Goal: Use online tool/utility: Utilize a website feature to perform a specific function

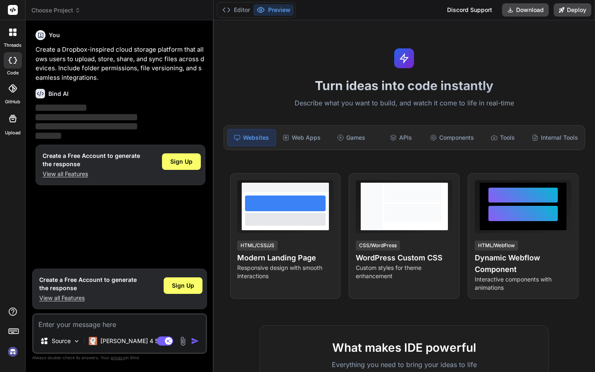
type textarea "x"
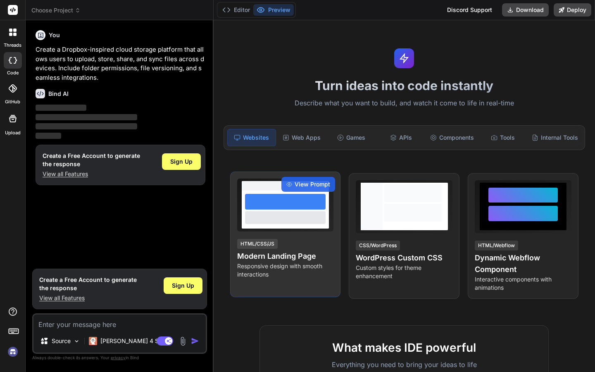
click at [300, 215] on div at bounding box center [285, 217] width 80 height 12
click at [310, 181] on span "View Prompt" at bounding box center [313, 184] width 36 height 8
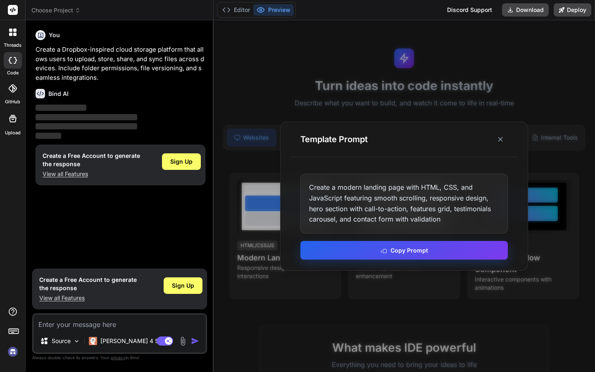
click at [341, 252] on button "Copy Prompt" at bounding box center [403, 250] width 207 height 19
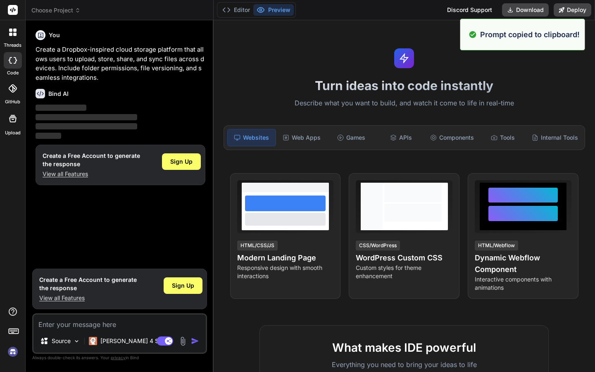
click at [97, 323] on textarea at bounding box center [119, 322] width 172 height 15
paste textarea "Create a modern landing page with HTML, CSS, and JavaScript featuring smooth sc…"
type textarea "Create a modern landing page with HTML, CSS, and JavaScript featuring smooth sc…"
type textarea "x"
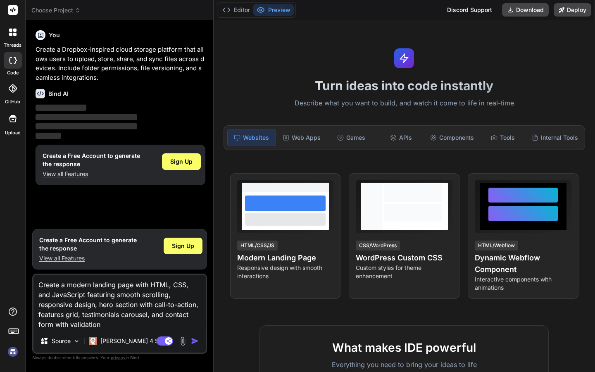
type textarea "Create a modern landing page with HTML, CSS, and JavaScript featuring smooth sc…"
click at [195, 341] on img "button" at bounding box center [195, 341] width 8 height 8
click at [191, 339] on img "button" at bounding box center [195, 341] width 8 height 8
click at [243, 14] on button "Editor" at bounding box center [236, 10] width 34 height 12
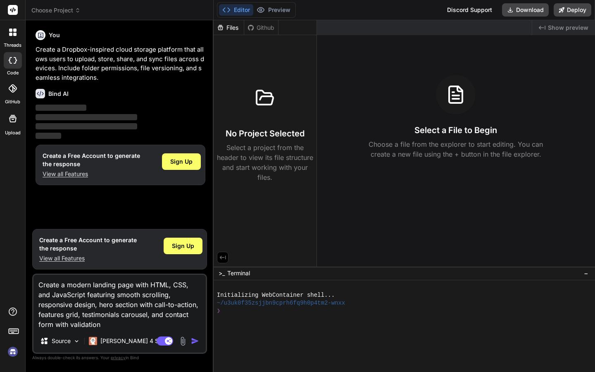
click at [195, 335] on div "Source Claude 4 S.." at bounding box center [119, 343] width 172 height 20
click at [194, 336] on div "Agent Mode. When this toggle is activated, AI automatically makes decisions, re…" at bounding box center [179, 341] width 48 height 10
click at [192, 339] on img "button" at bounding box center [195, 341] width 8 height 8
click at [263, 31] on div "Github" at bounding box center [261, 28] width 34 height 8
click at [276, 10] on button "Preview" at bounding box center [273, 10] width 41 height 12
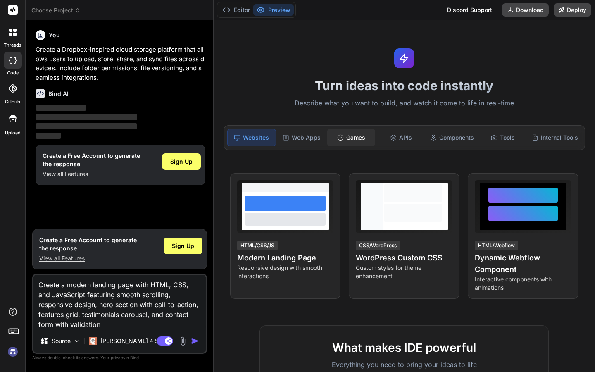
click at [340, 145] on div "Games" at bounding box center [351, 137] width 48 height 17
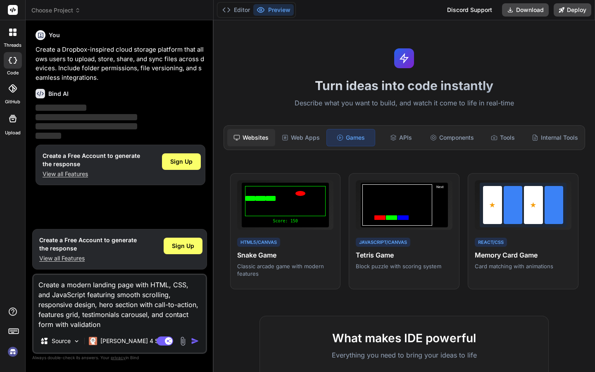
click at [258, 138] on div "Websites" at bounding box center [251, 137] width 48 height 17
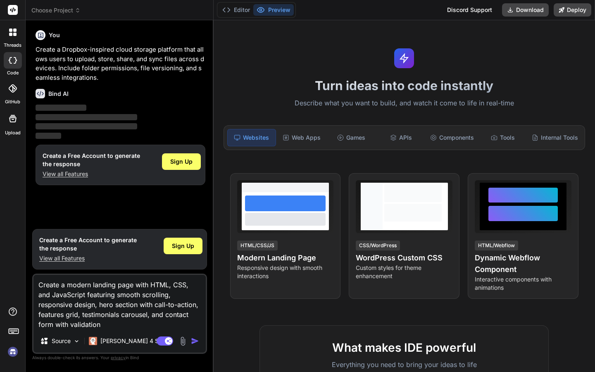
click at [11, 133] on label "Upload" at bounding box center [13, 132] width 16 height 7
click at [308, 144] on div "Web Apps" at bounding box center [302, 137] width 48 height 17
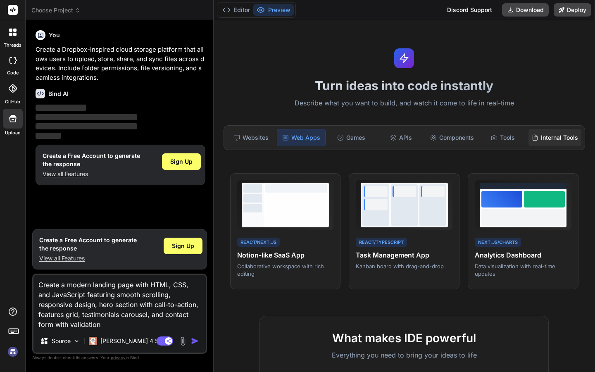
click at [535, 137] on icon at bounding box center [535, 137] width 7 height 7
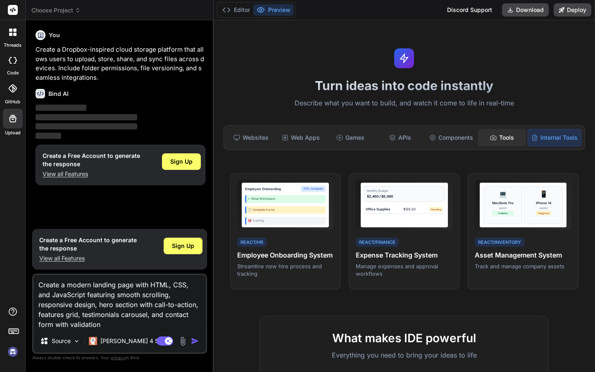
click at [507, 135] on div "Tools" at bounding box center [502, 137] width 48 height 17
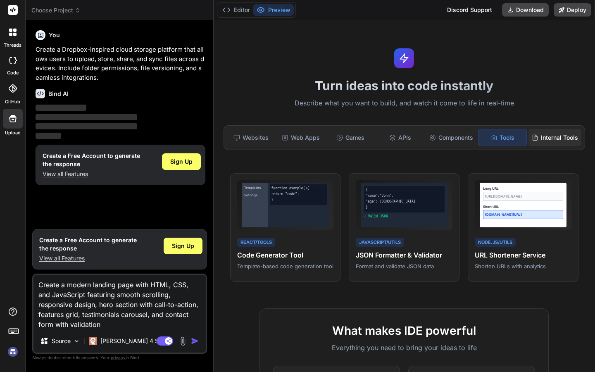
click at [540, 134] on div "Internal Tools" at bounding box center [555, 137] width 53 height 17
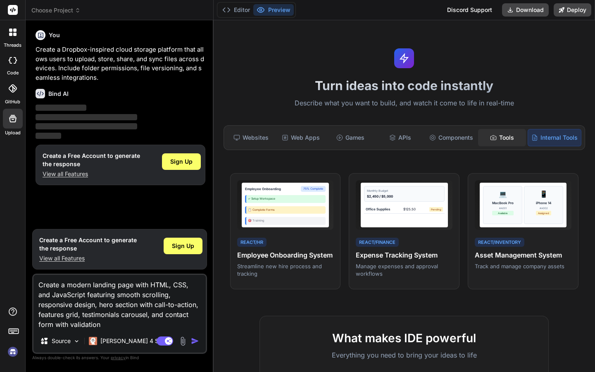
click at [498, 137] on div "Tools" at bounding box center [502, 137] width 48 height 17
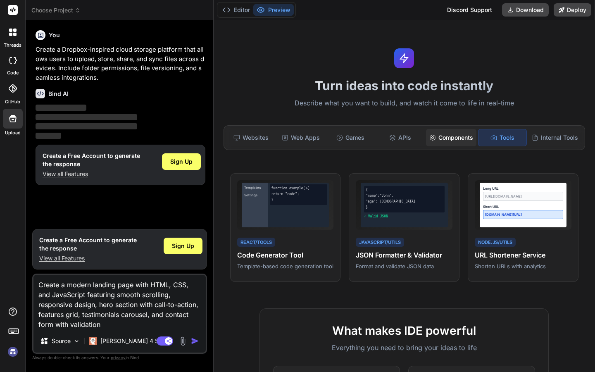
click at [468, 138] on div "Components" at bounding box center [451, 137] width 50 height 17
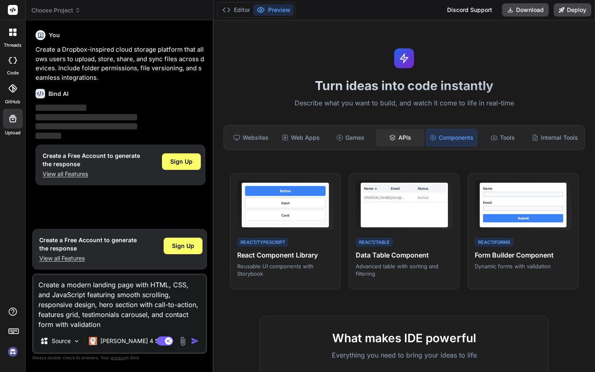
click at [403, 134] on div "APIs" at bounding box center [400, 137] width 48 height 17
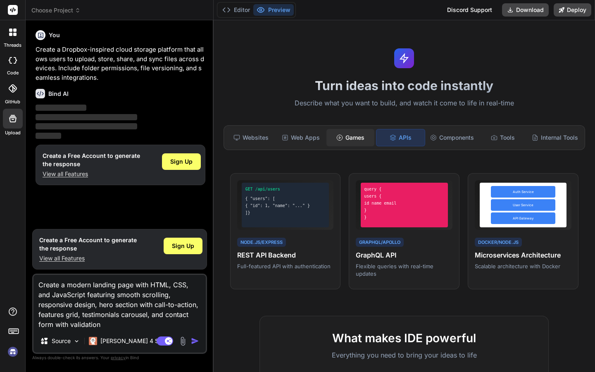
click at [354, 137] on div "Games" at bounding box center [351, 137] width 48 height 17
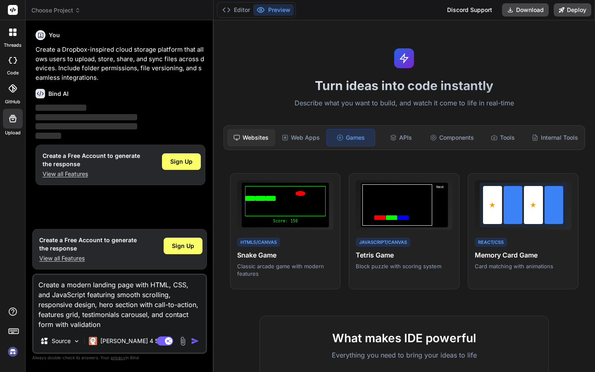
click at [274, 141] on div "Websites" at bounding box center [251, 137] width 48 height 17
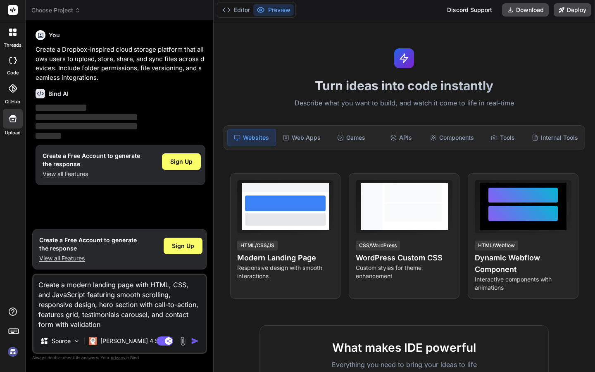
click at [250, 139] on div "Websites" at bounding box center [251, 137] width 49 height 17
click at [236, 10] on button "Editor" at bounding box center [236, 10] width 34 height 12
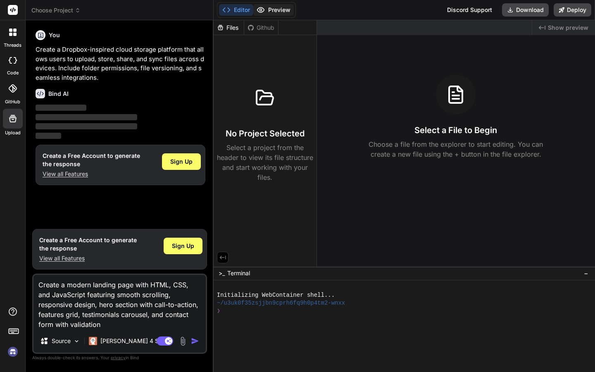
click at [280, 10] on button "Preview" at bounding box center [273, 10] width 41 height 12
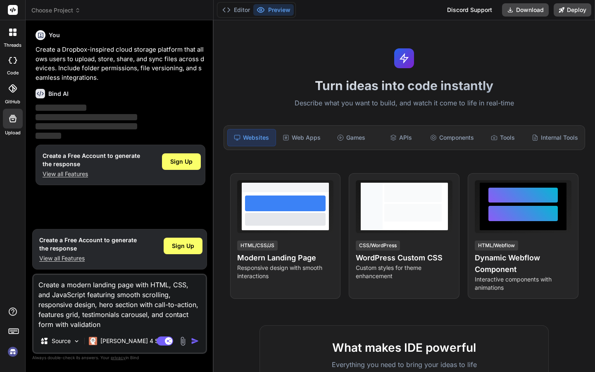
click at [18, 59] on div at bounding box center [13, 60] width 18 height 17
type textarea "x"
